Goal: Task Accomplishment & Management: Manage account settings

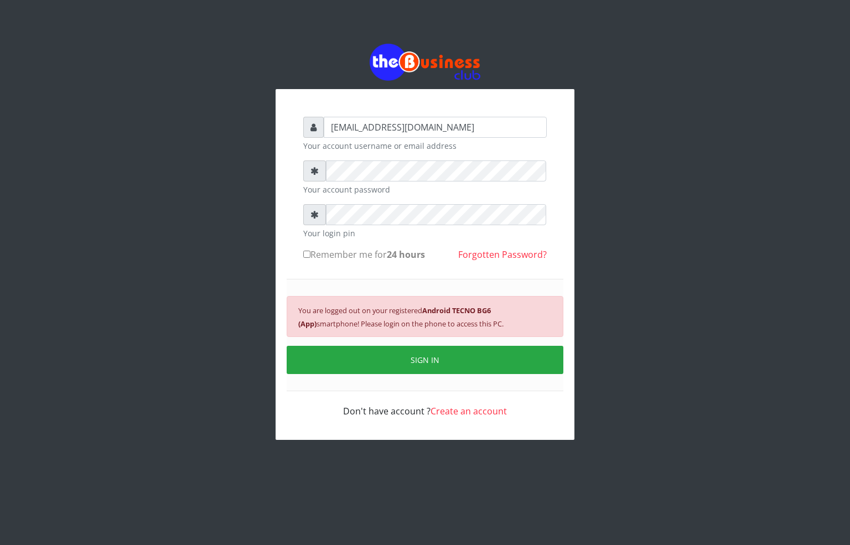
click at [270, 178] on div "[EMAIL_ADDRESS][DOMAIN_NAME] Your account username or email address Your accoun…" at bounding box center [425, 242] width 631 height 484
click at [294, 229] on div "[EMAIL_ADDRESS][DOMAIN_NAME] Your account username or email address Your accoun…" at bounding box center [425, 267] width 266 height 323
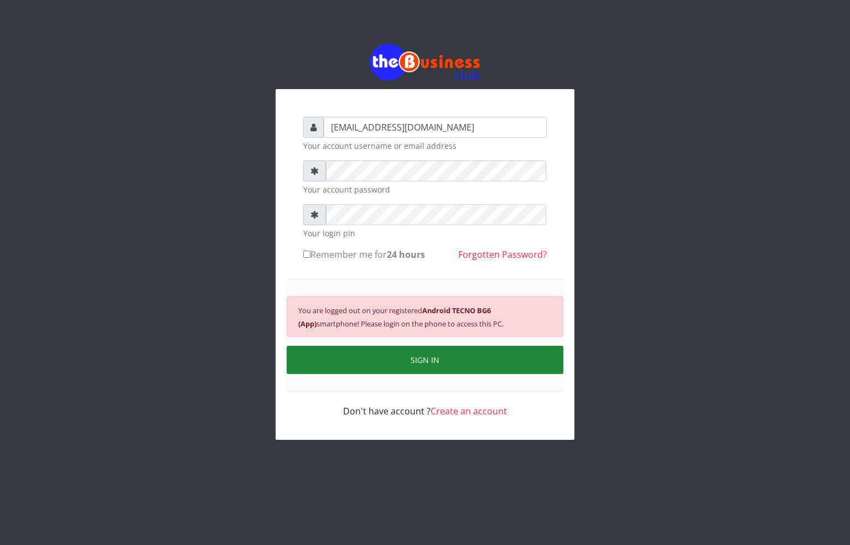
click at [425, 365] on button "SIGN IN" at bounding box center [425, 360] width 277 height 28
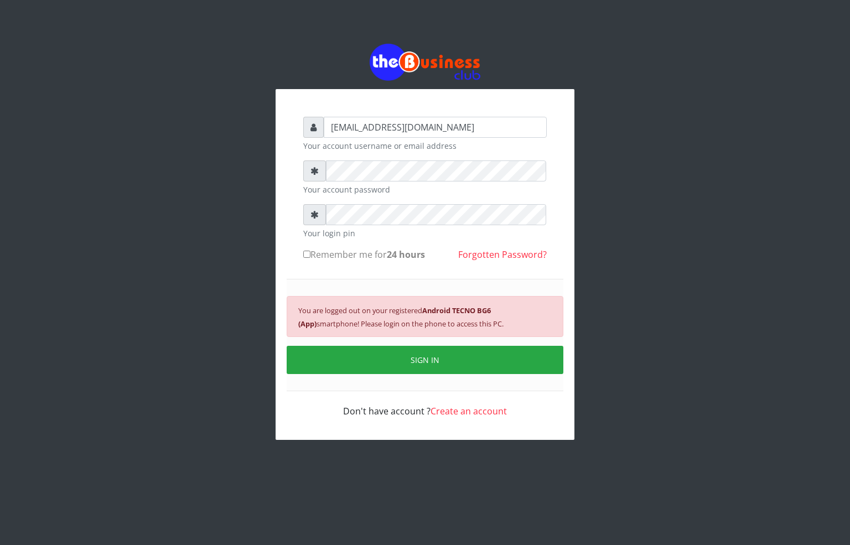
click at [424, 365] on button "SIGN IN" at bounding box center [425, 360] width 277 height 28
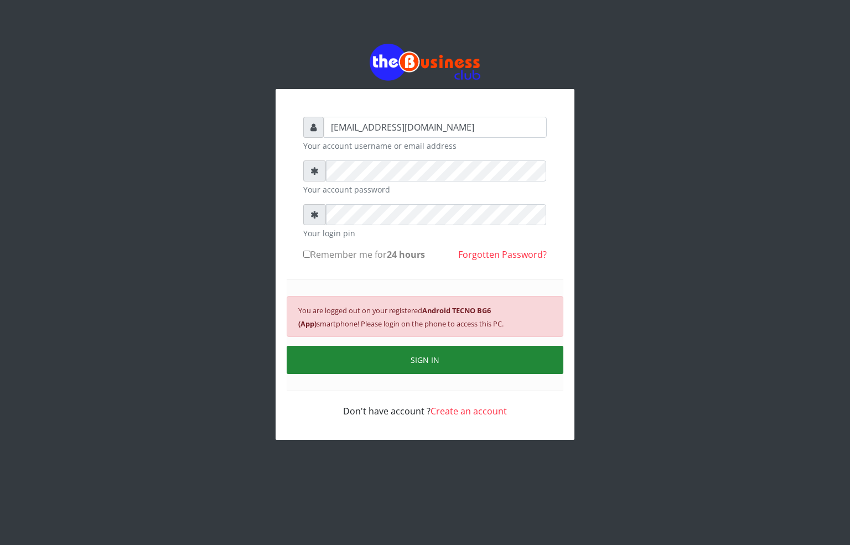
click at [389, 372] on button "SIGN IN" at bounding box center [425, 360] width 277 height 28
click at [457, 358] on button "SIGN IN" at bounding box center [425, 360] width 277 height 28
click at [409, 367] on button "SIGN IN" at bounding box center [425, 360] width 277 height 28
click at [458, 369] on button "SIGN IN" at bounding box center [425, 360] width 277 height 28
click at [437, 352] on button "SIGN IN" at bounding box center [425, 360] width 277 height 28
